Goal: Task Accomplishment & Management: Manage account settings

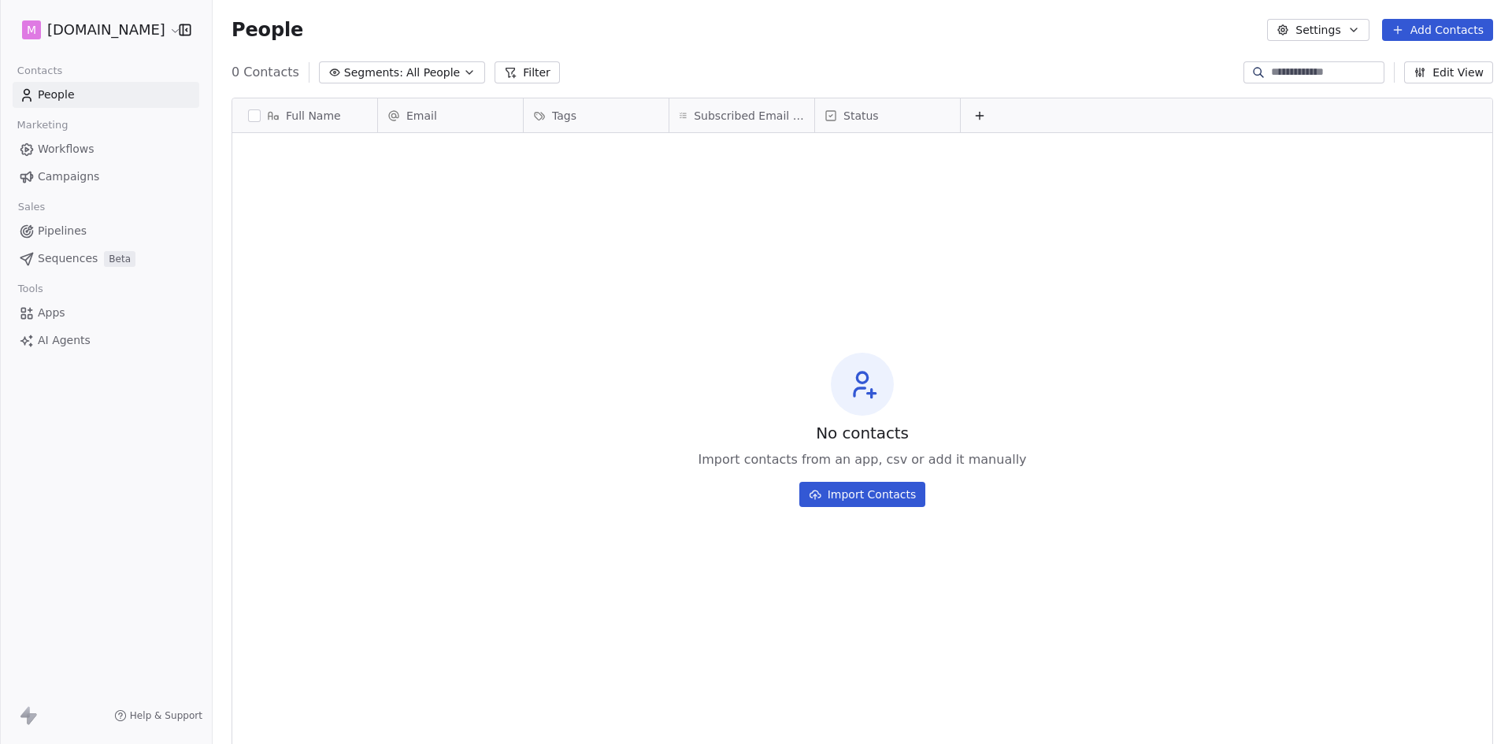
scroll to position [643, 1287]
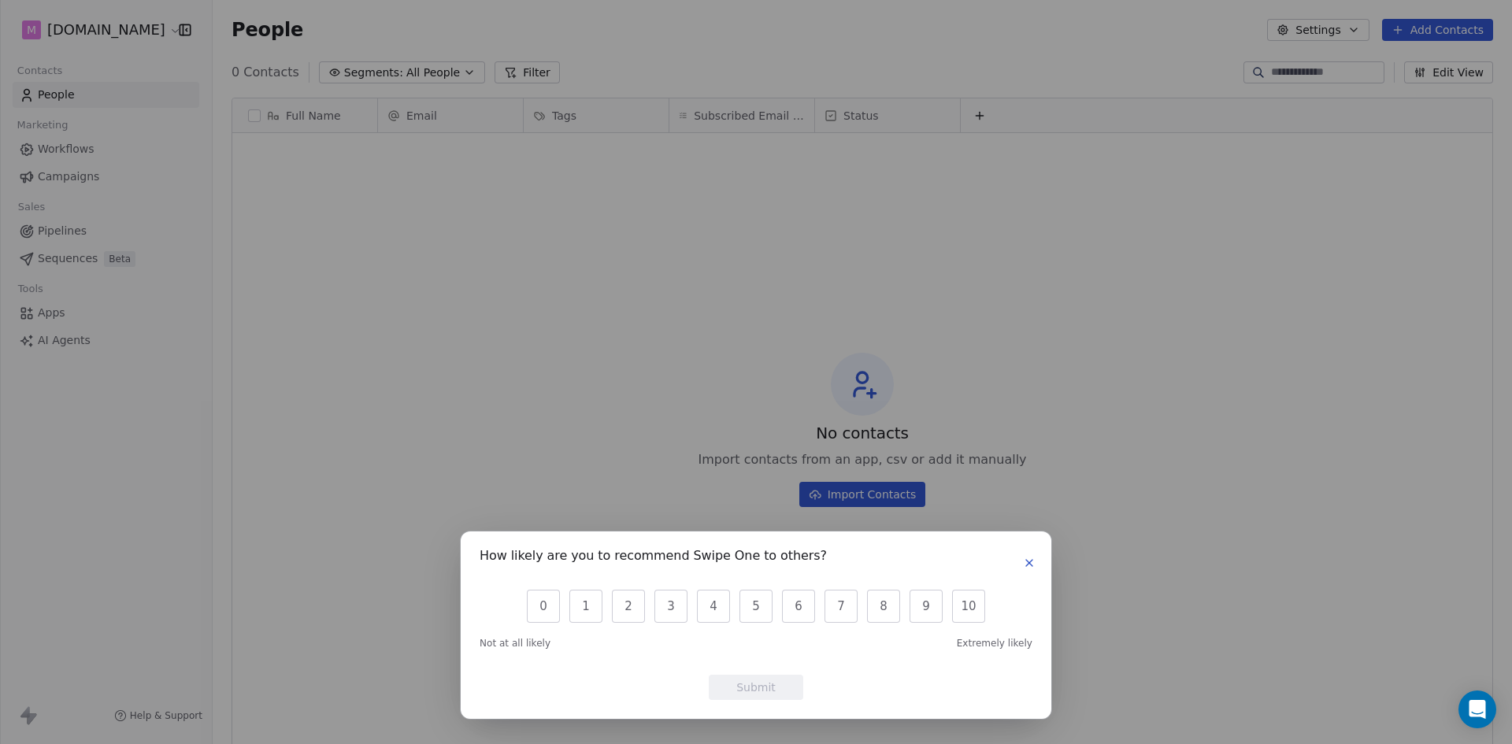
click at [1029, 567] on icon "button" at bounding box center [1029, 563] width 13 height 13
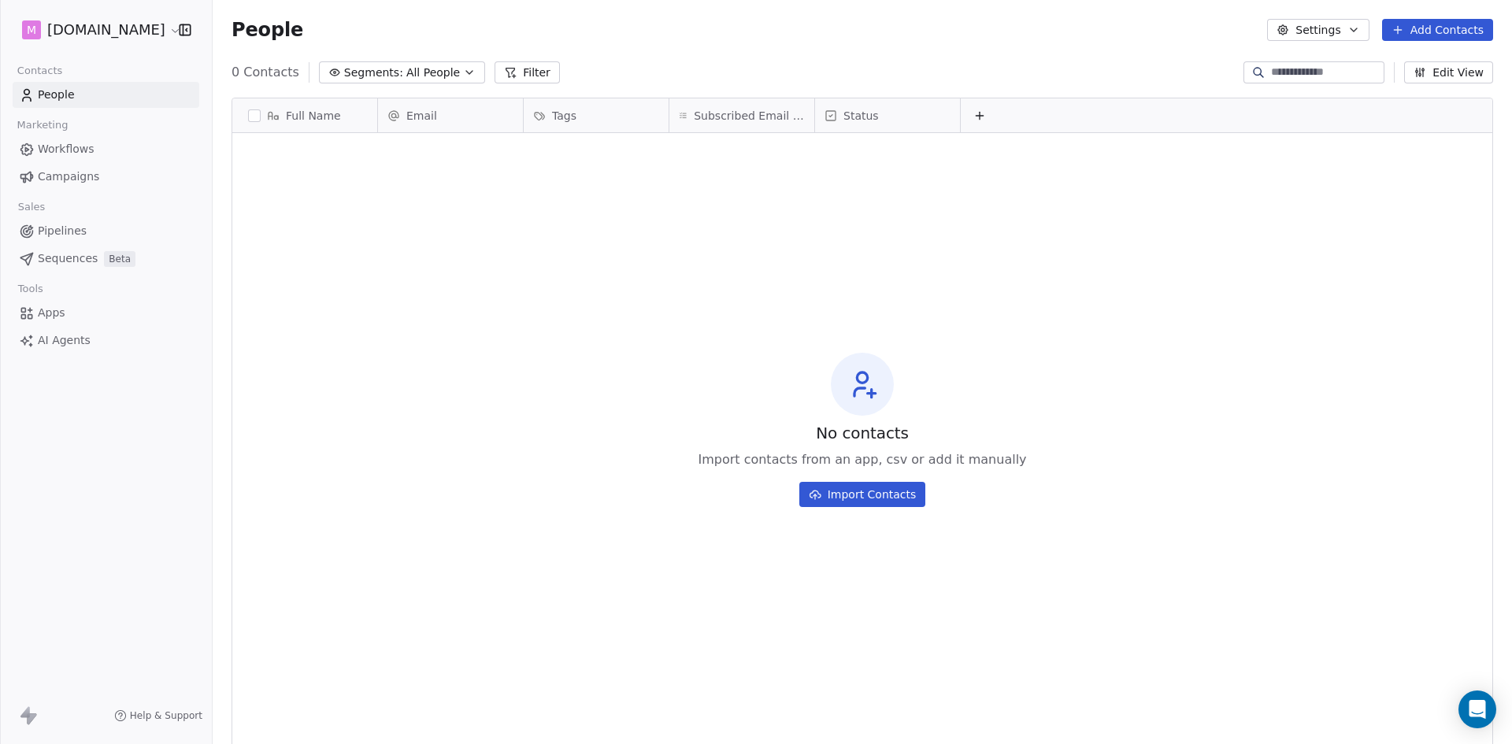
click at [982, 117] on icon at bounding box center [979, 115] width 13 height 13
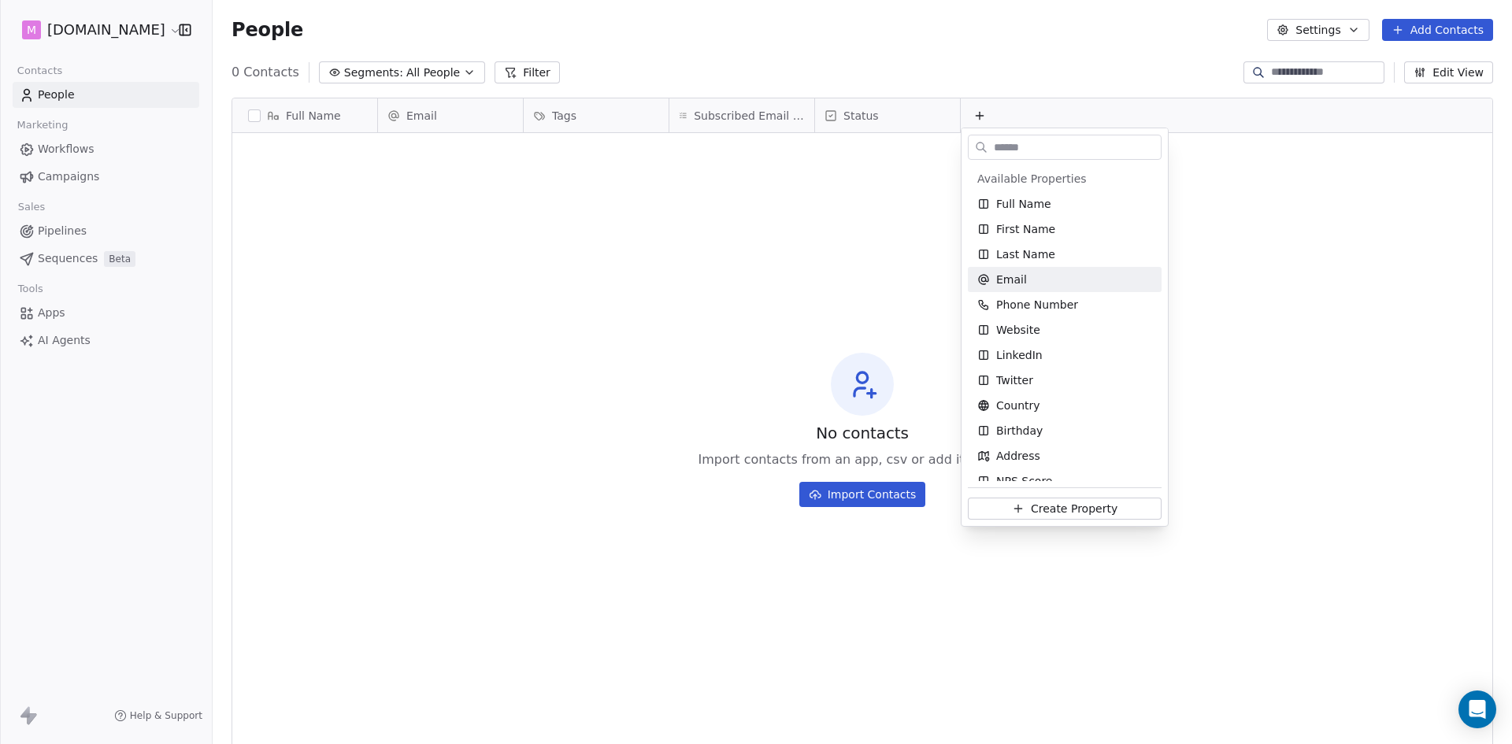
click at [574, 243] on html "M [DOMAIN_NAME] Contacts People Marketing Workflows Campaigns Sales Pipelines S…" at bounding box center [756, 372] width 1512 height 744
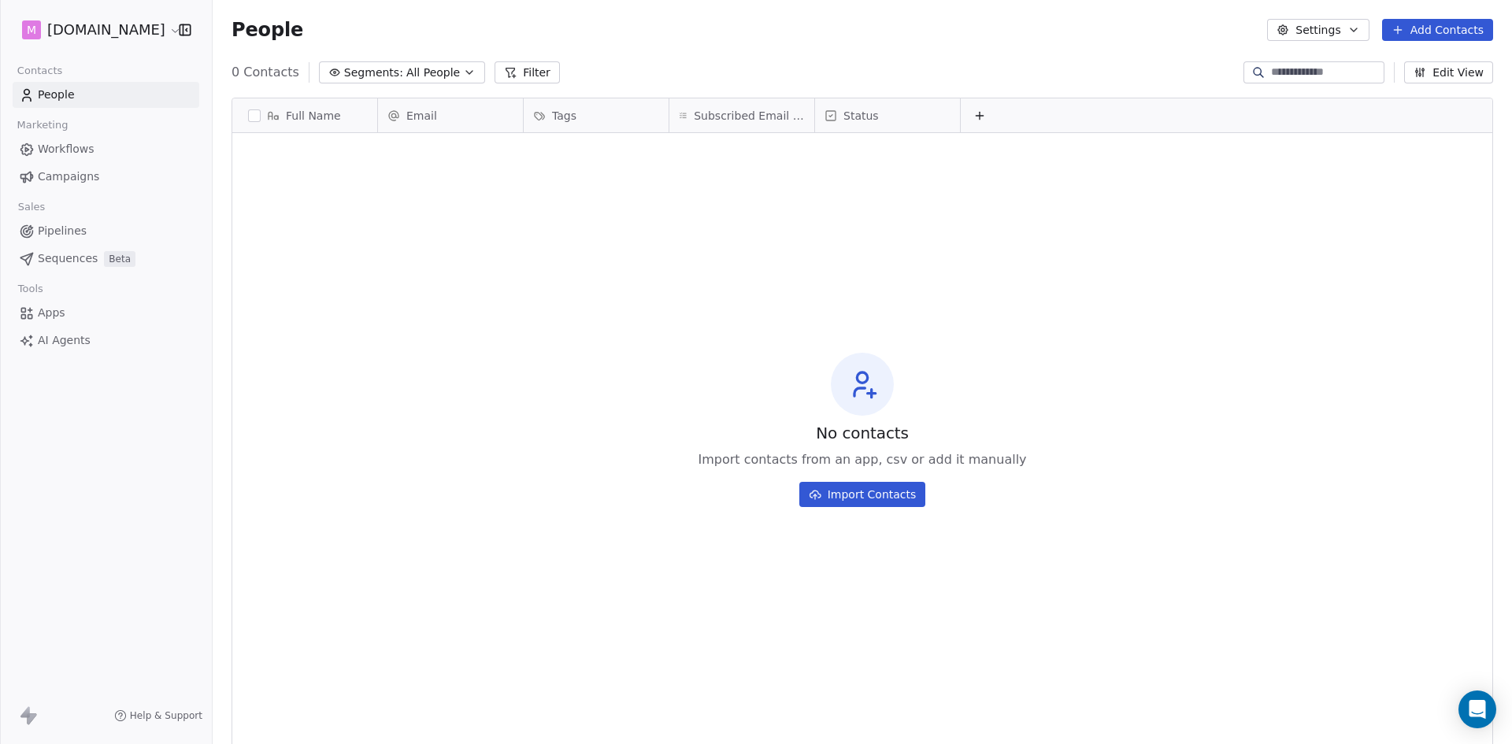
click at [139, 27] on html "M [DOMAIN_NAME] Contacts People Marketing Workflows Campaigns Sales Pipelines S…" at bounding box center [756, 372] width 1512 height 744
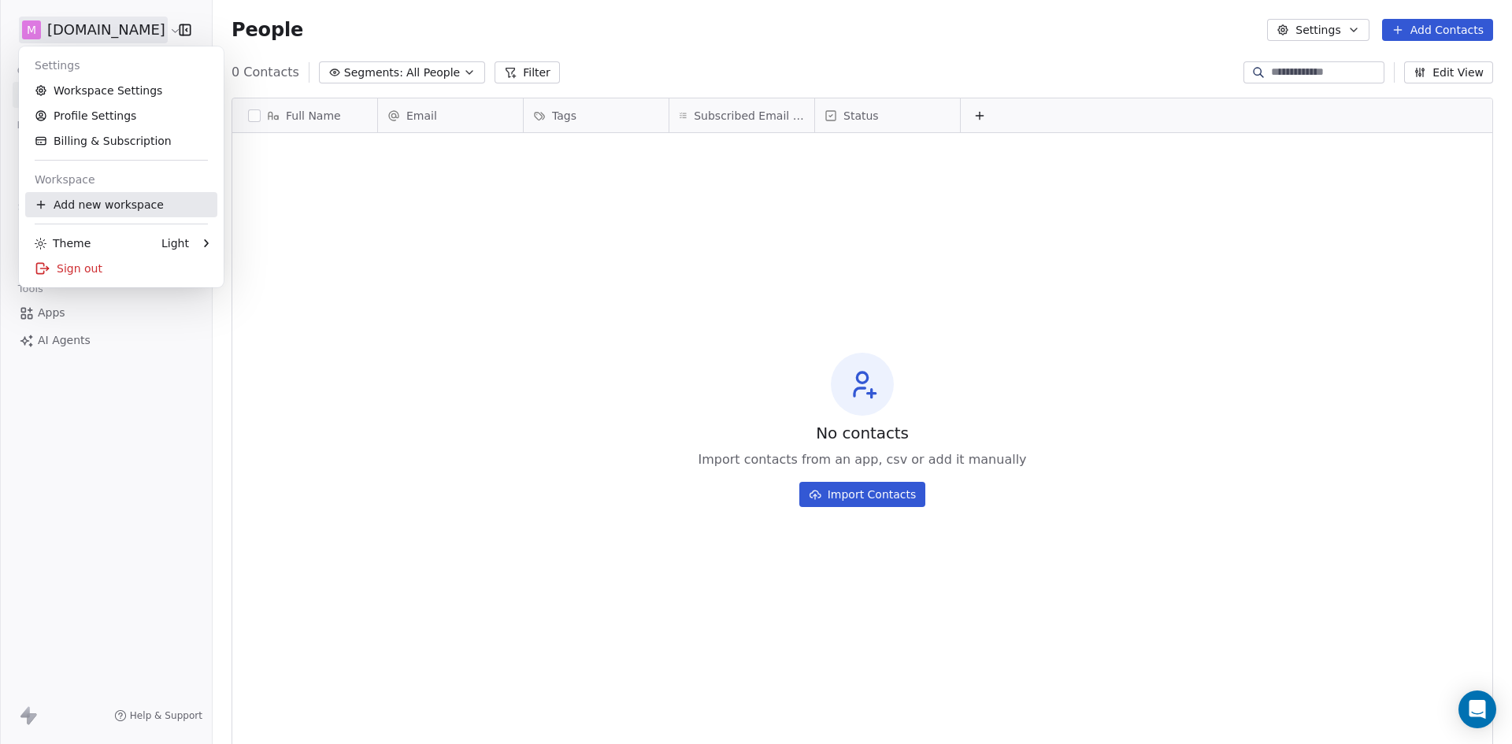
click at [113, 206] on div "Add new workspace" at bounding box center [121, 204] width 192 height 25
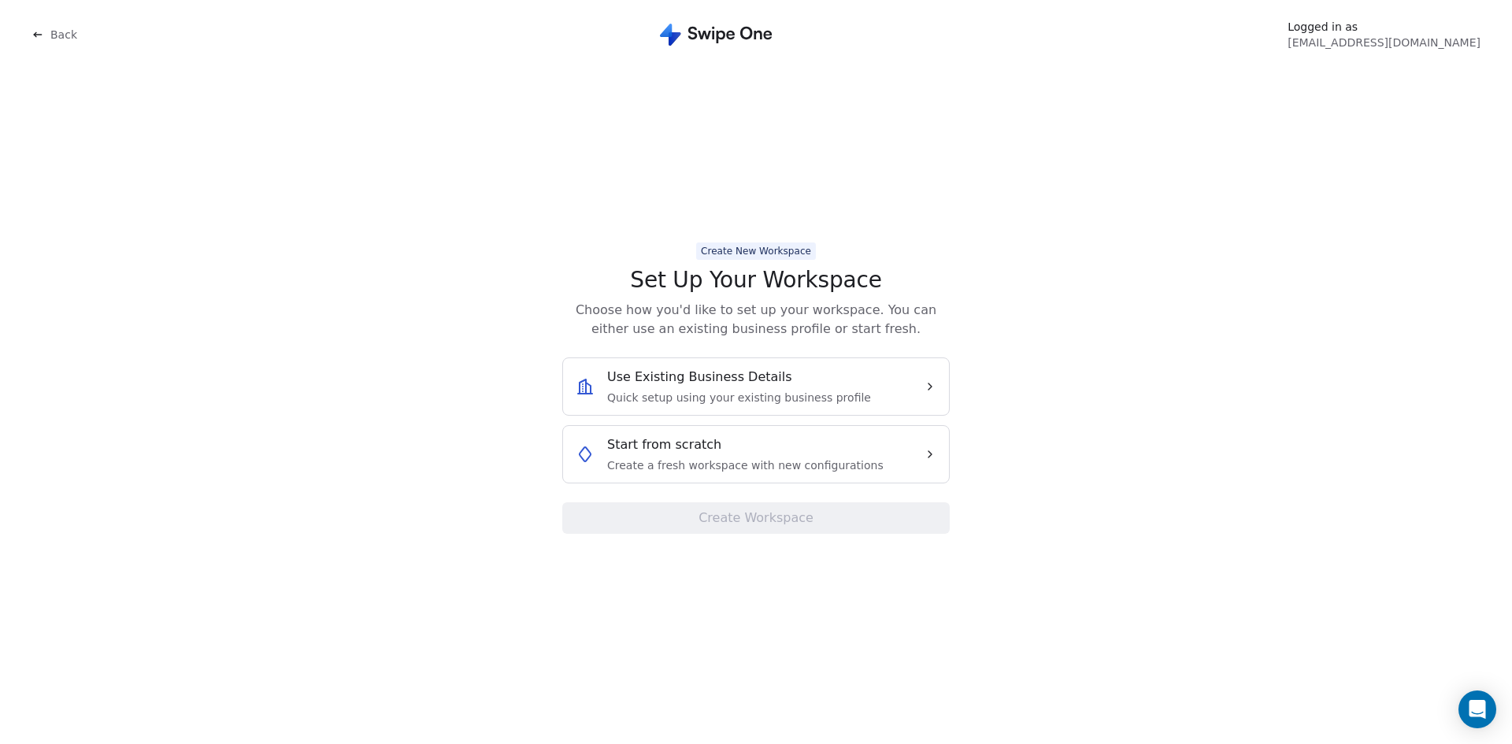
click at [40, 28] on icon at bounding box center [37, 34] width 13 height 13
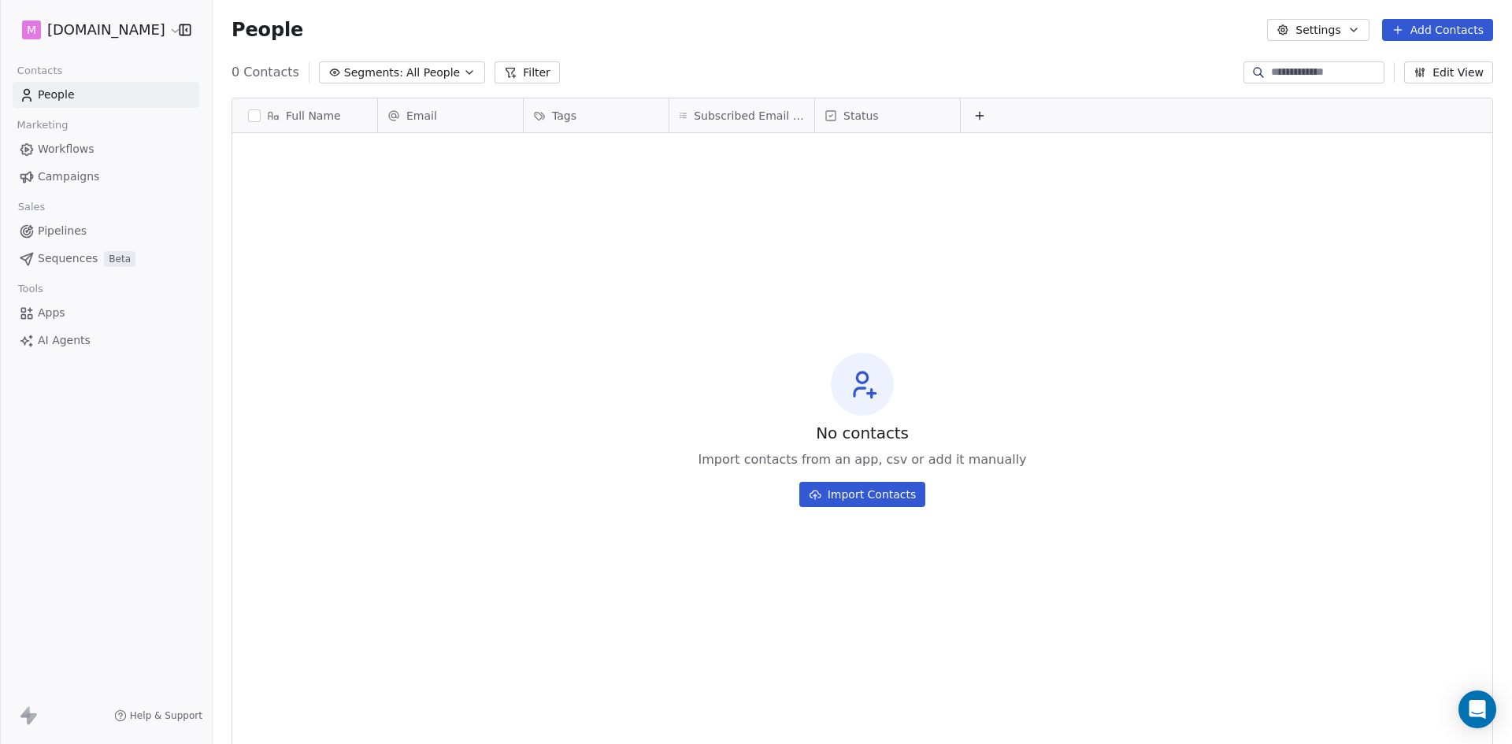
scroll to position [643, 1287]
click at [116, 32] on html "M [DOMAIN_NAME] Contacts People Marketing Workflows Campaigns Sales Pipelines S…" at bounding box center [756, 372] width 1512 height 744
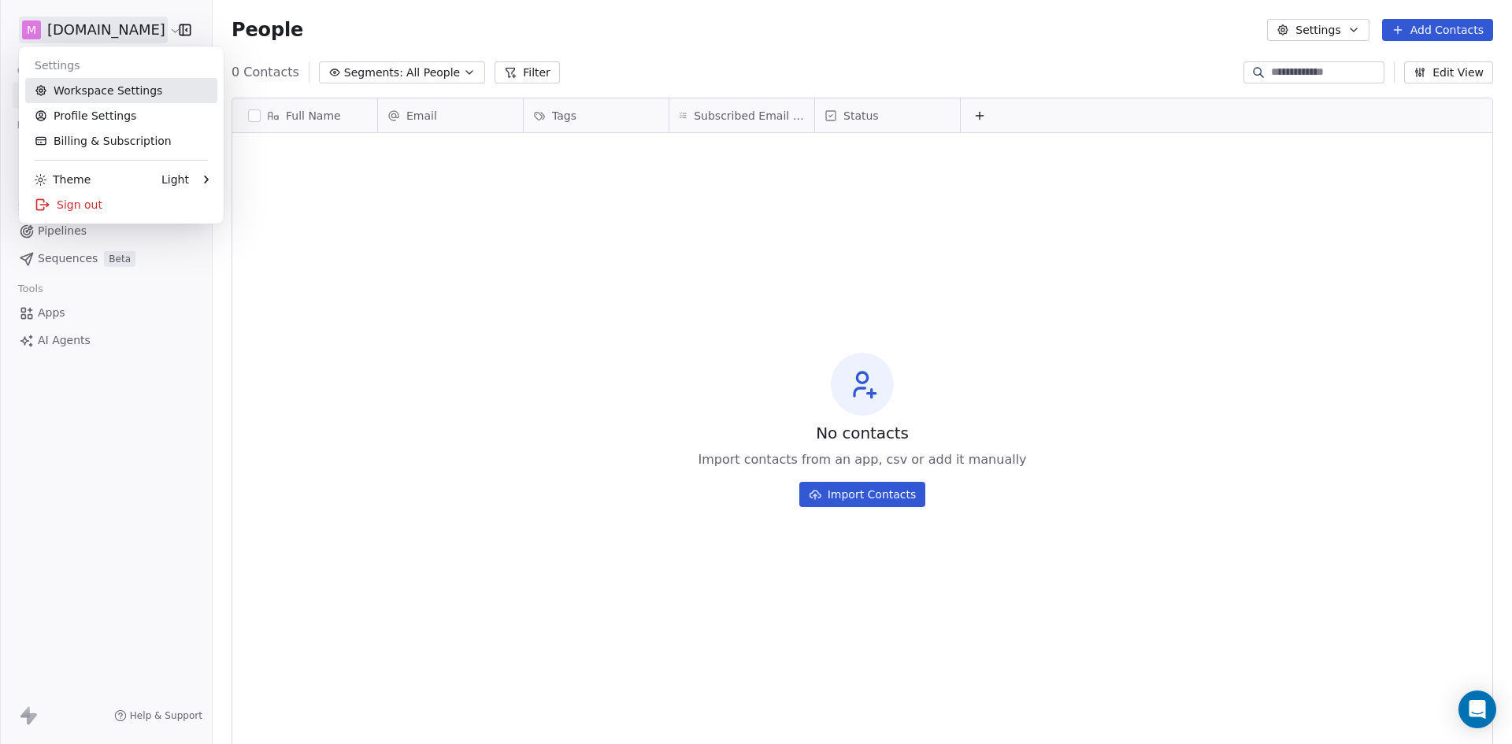
click at [108, 88] on link "Workspace Settings" at bounding box center [121, 90] width 192 height 25
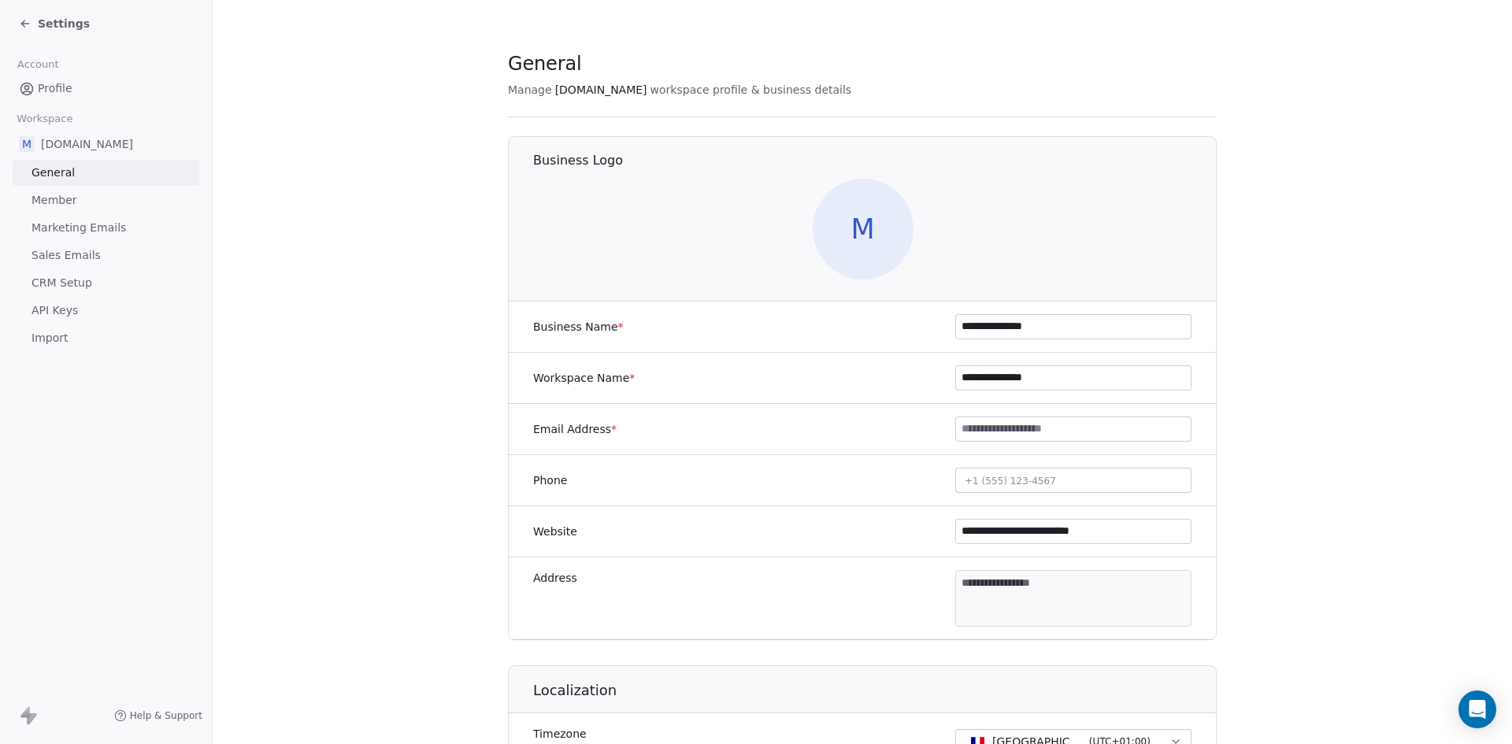
click at [67, 201] on span "Member" at bounding box center [54, 200] width 46 height 17
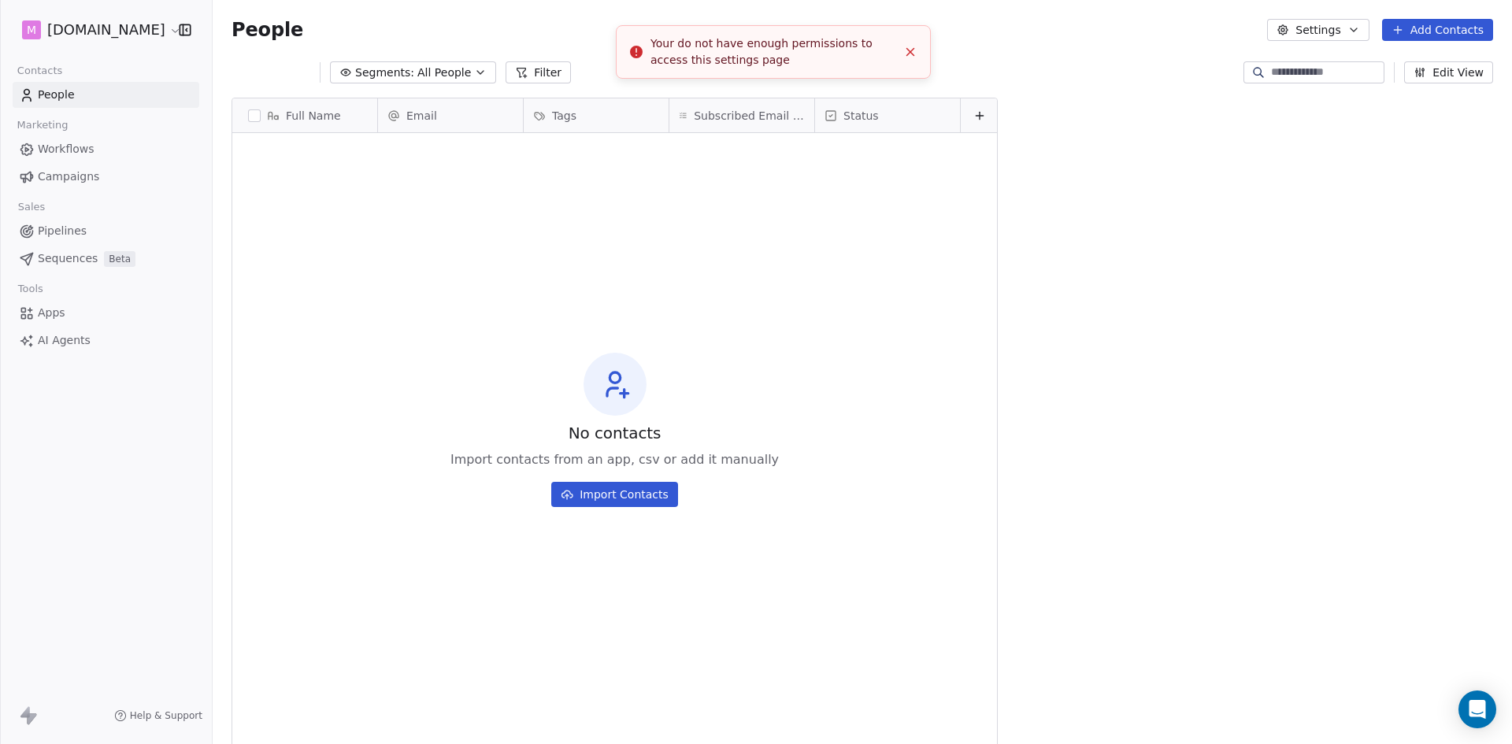
scroll to position [643, 1287]
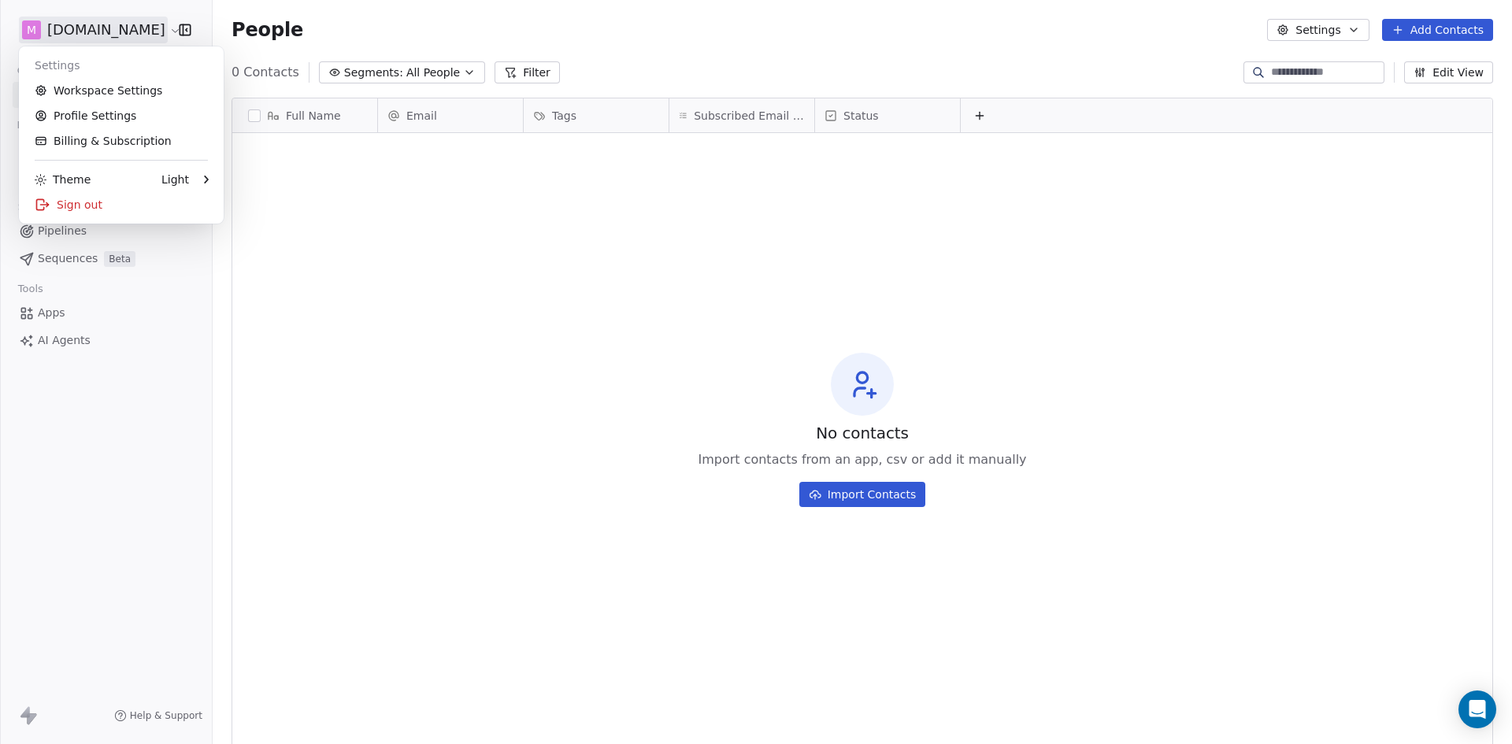
click at [69, 31] on html "M [DOMAIN_NAME] Contacts People Marketing Workflows Campaigns Sales Pipelines S…" at bounding box center [756, 372] width 1512 height 744
click at [90, 140] on link "Billing & Subscription" at bounding box center [121, 140] width 192 height 25
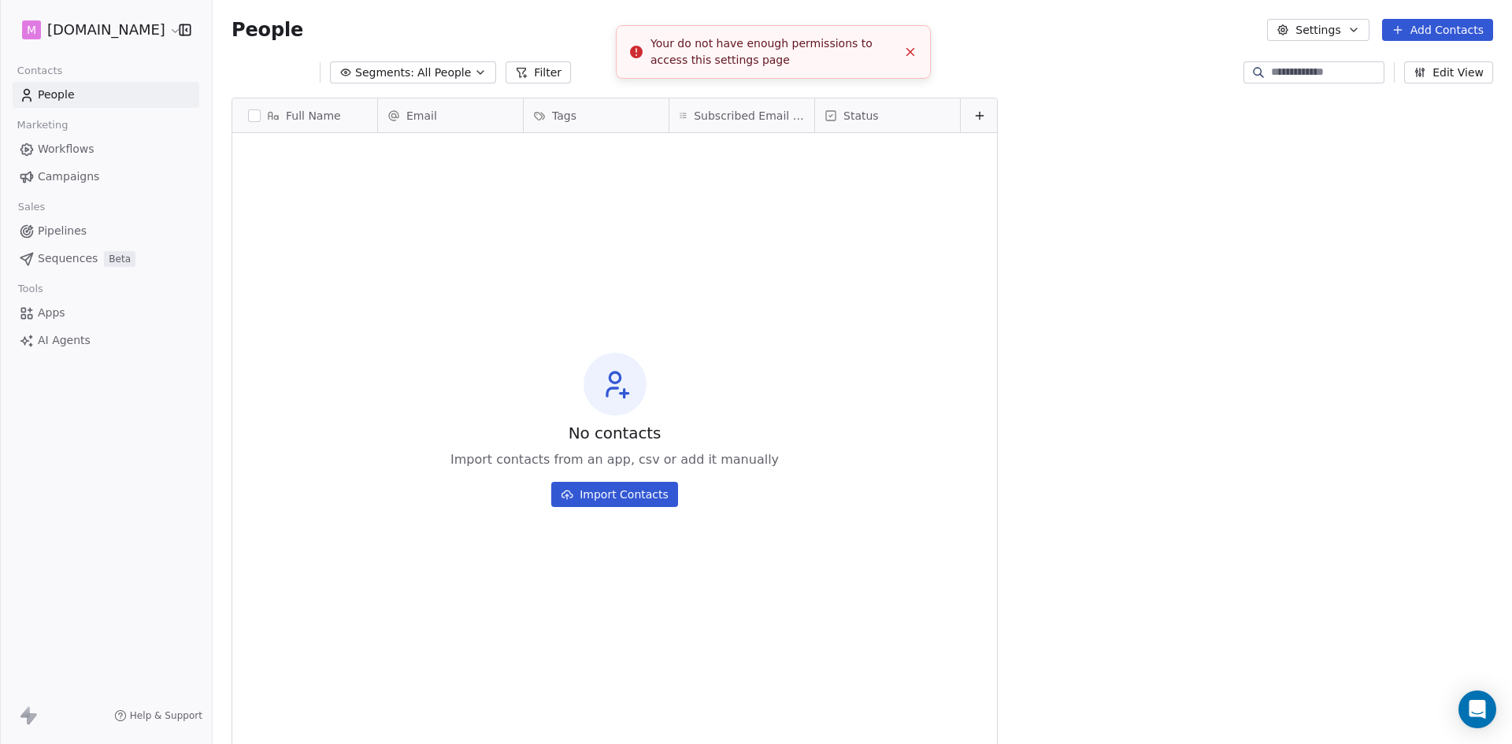
scroll to position [643, 1287]
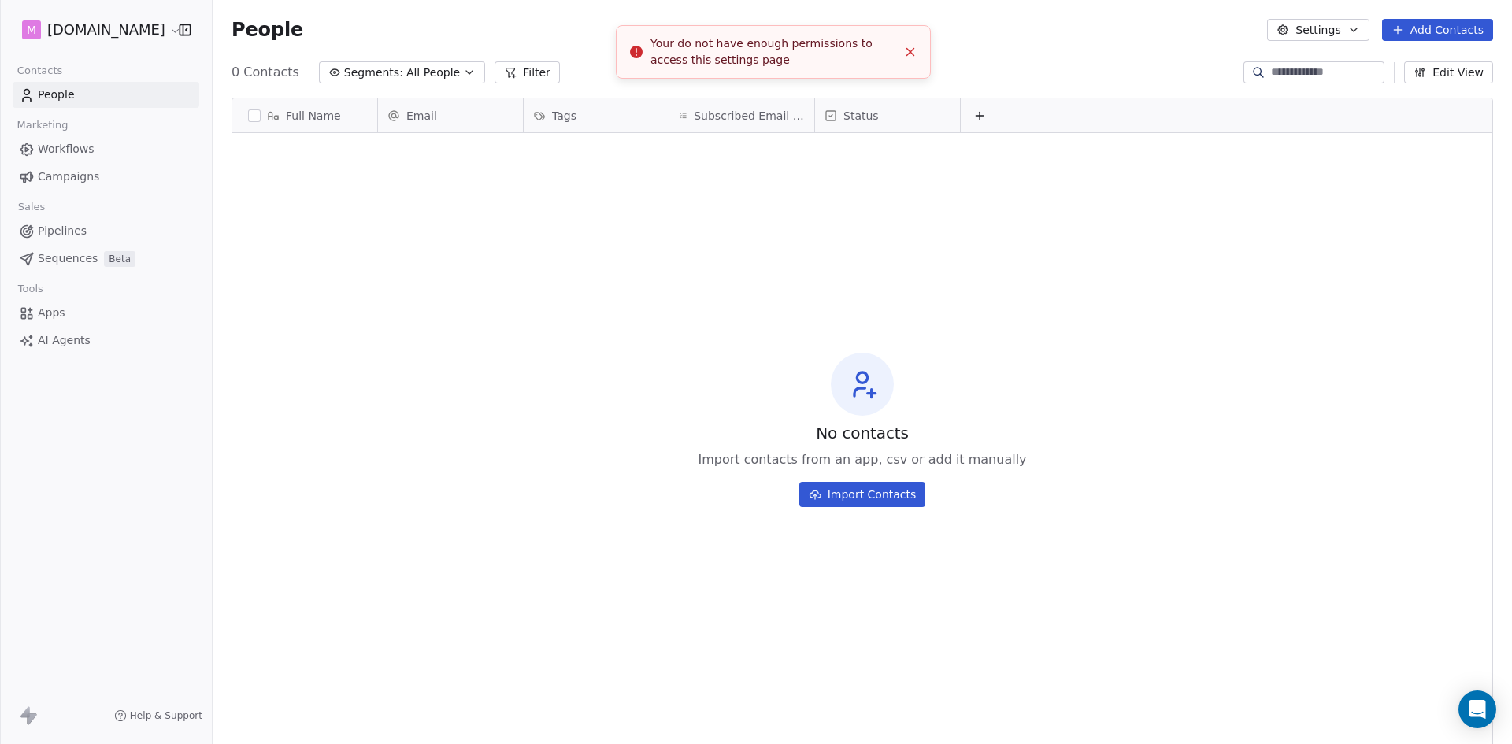
click at [60, 27] on html "M [DOMAIN_NAME] Contacts People Marketing Workflows Campaigns Sales Pipelines S…" at bounding box center [756, 372] width 1512 height 744
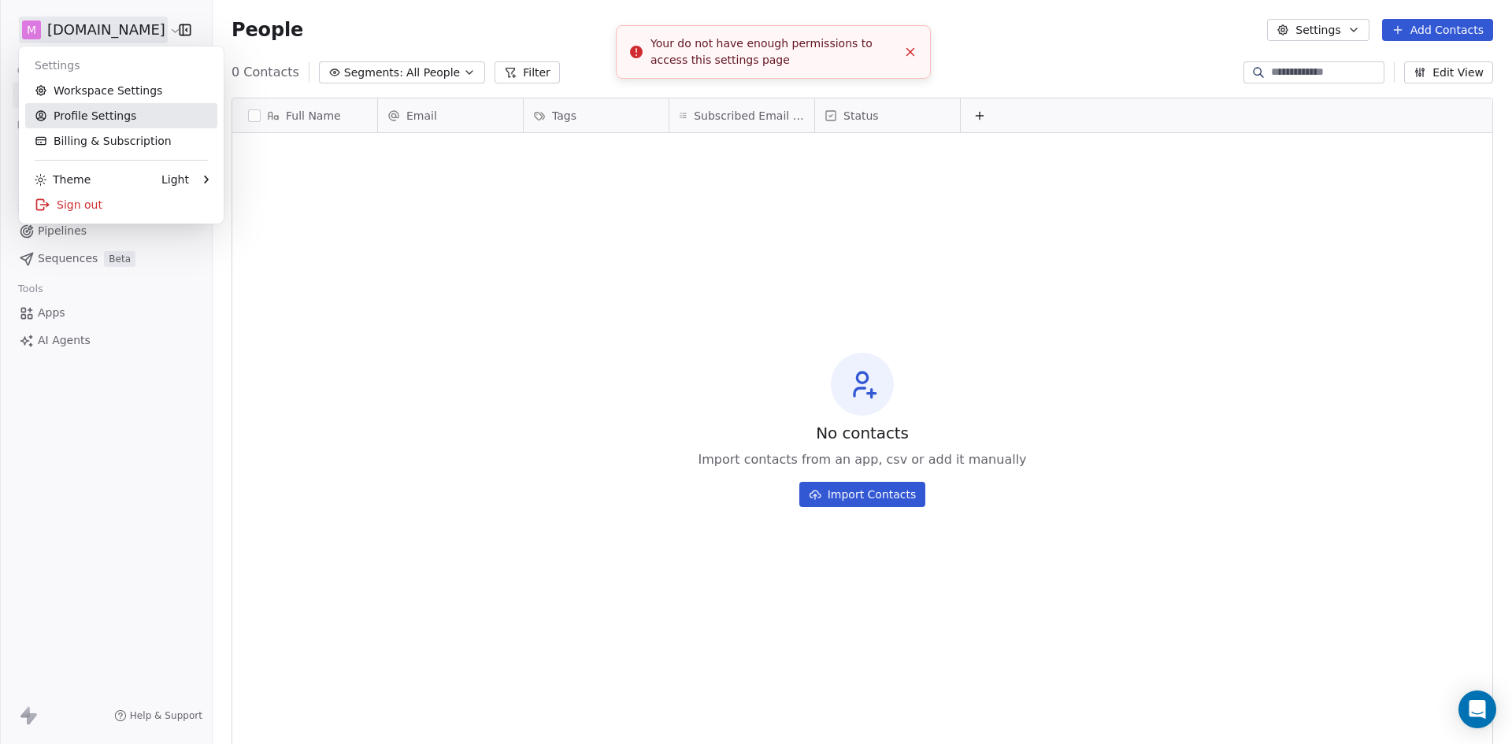
click at [76, 111] on link "Profile Settings" at bounding box center [121, 115] width 192 height 25
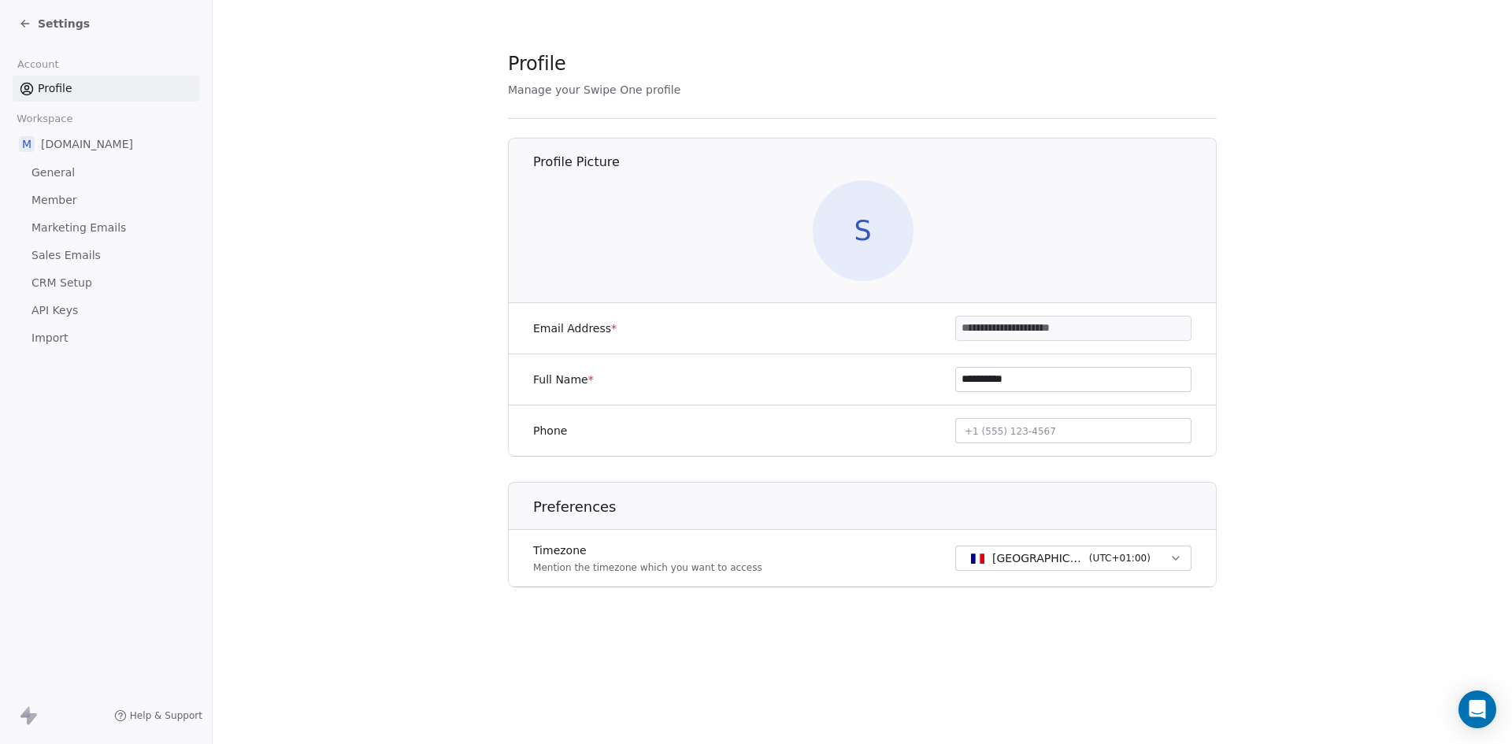
click at [71, 231] on span "Marketing Emails" at bounding box center [78, 228] width 94 height 17
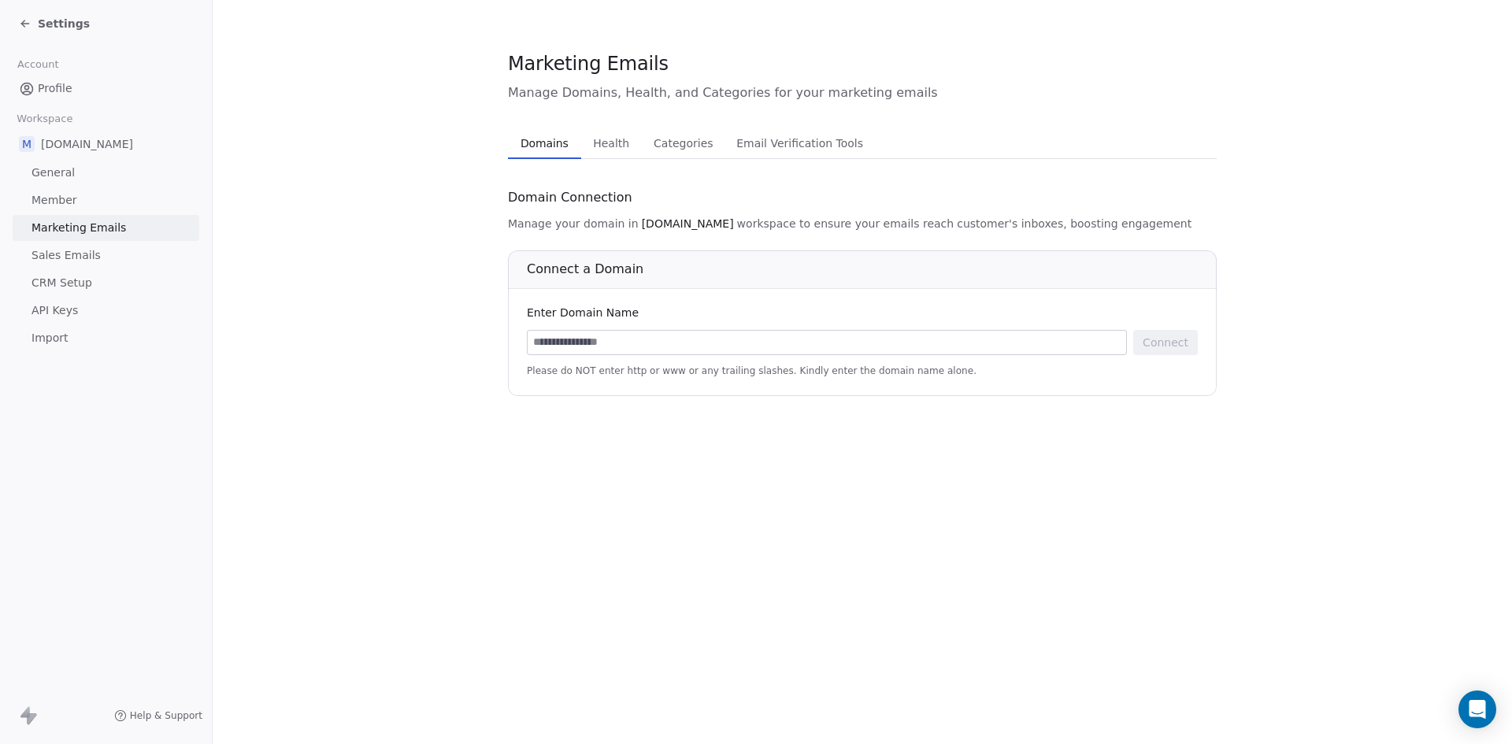
click at [72, 252] on span "Sales Emails" at bounding box center [65, 255] width 69 height 17
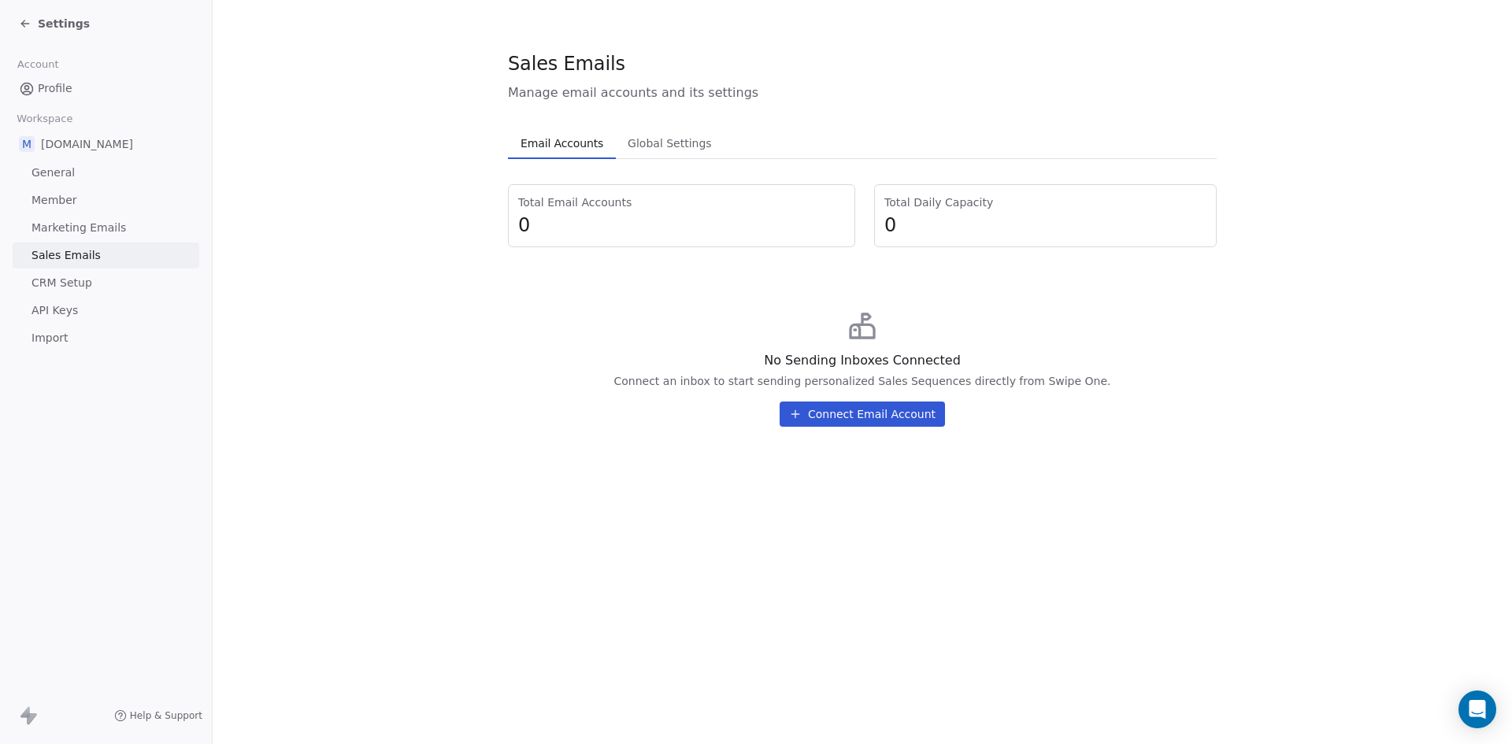
click at [68, 277] on span "CRM Setup" at bounding box center [61, 283] width 61 height 17
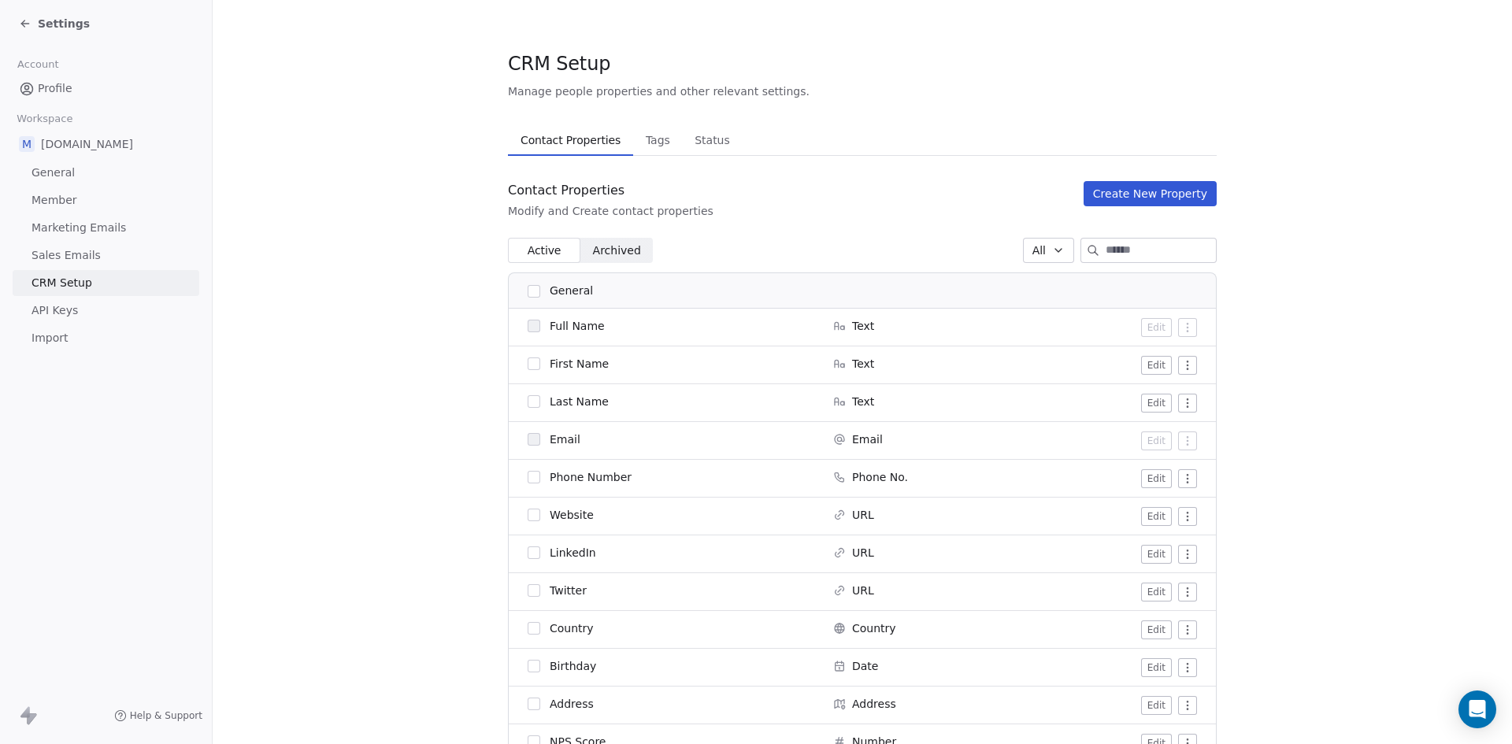
click at [64, 312] on span "API Keys" at bounding box center [54, 310] width 46 height 17
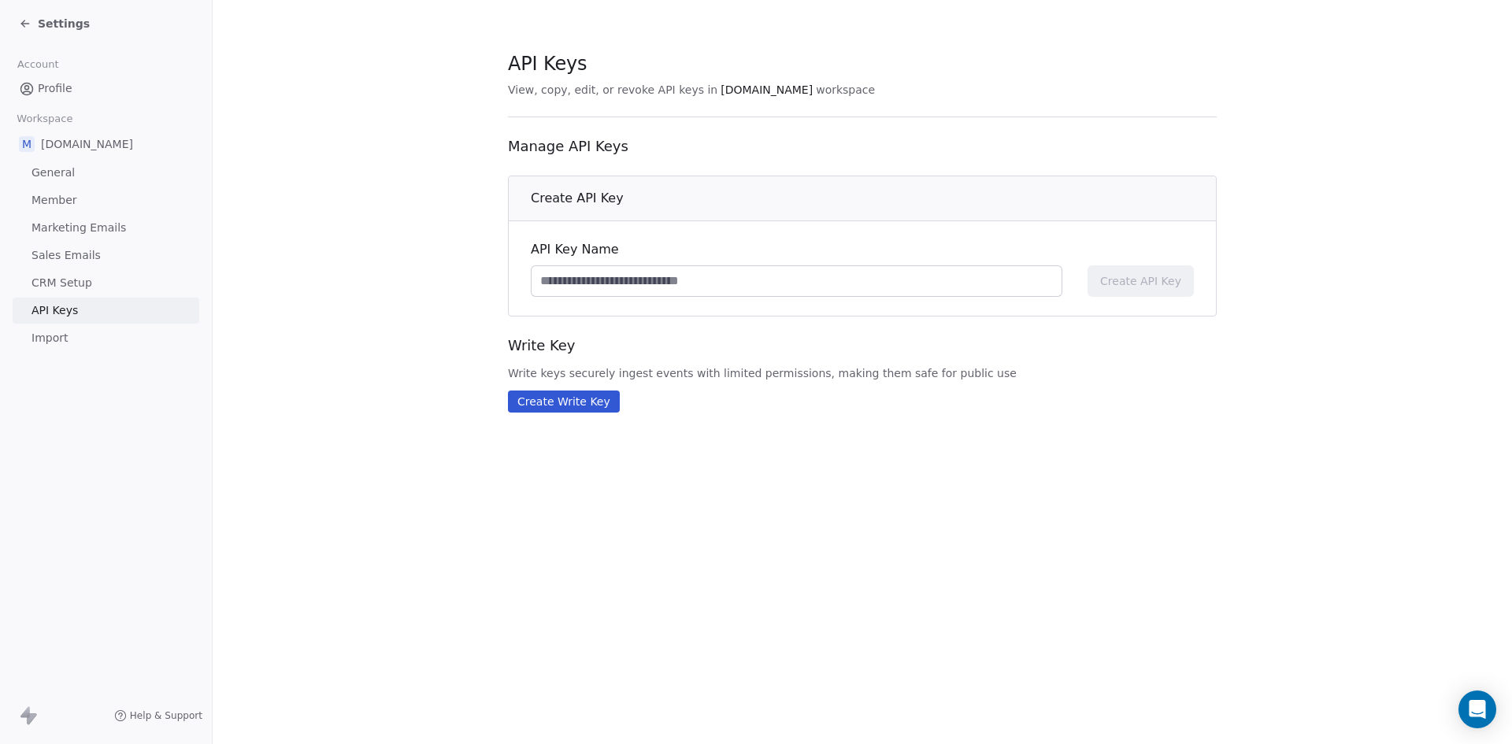
click at [58, 341] on span "Import" at bounding box center [49, 338] width 36 height 17
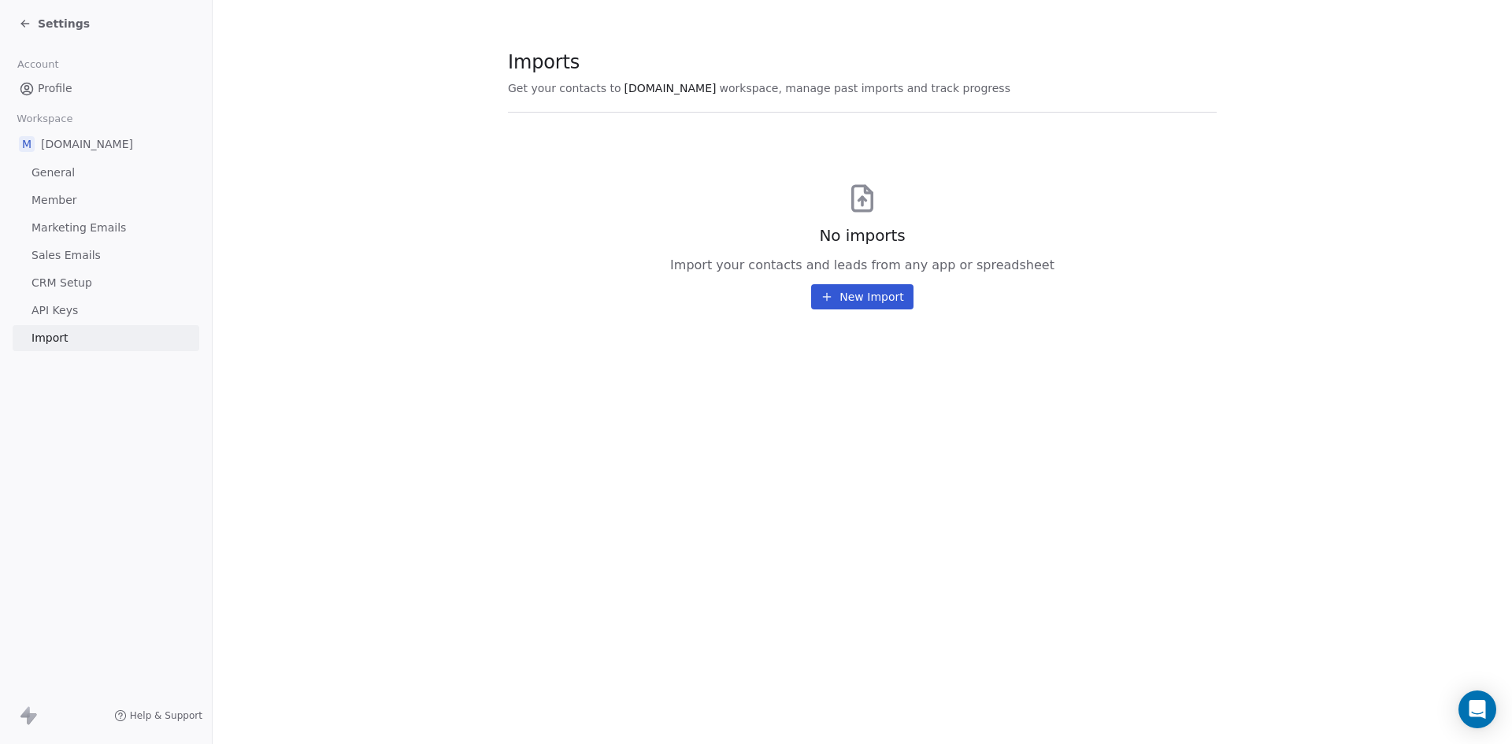
click at [60, 88] on span "Profile" at bounding box center [55, 88] width 35 height 17
